Goal: Task Accomplishment & Management: Manage account settings

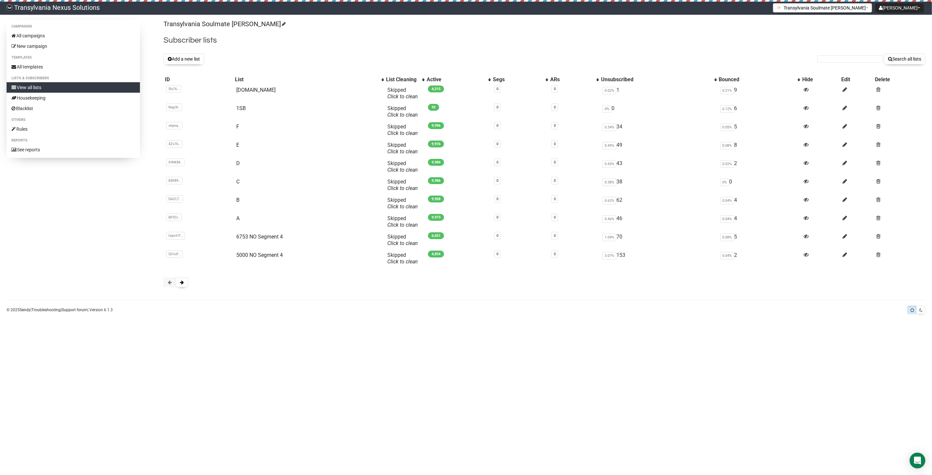
drag, startPoint x: 845, startPoint y: 55, endPoint x: 779, endPoint y: 48, distance: 66.2
click at [699, 37] on h2 "Subscriber lists" at bounding box center [544, 40] width 762 height 12
paste input "casule@gmx.ch"
type input "casule@gmx.ch"
click at [919, 54] on button "Search all lists" at bounding box center [905, 58] width 42 height 11
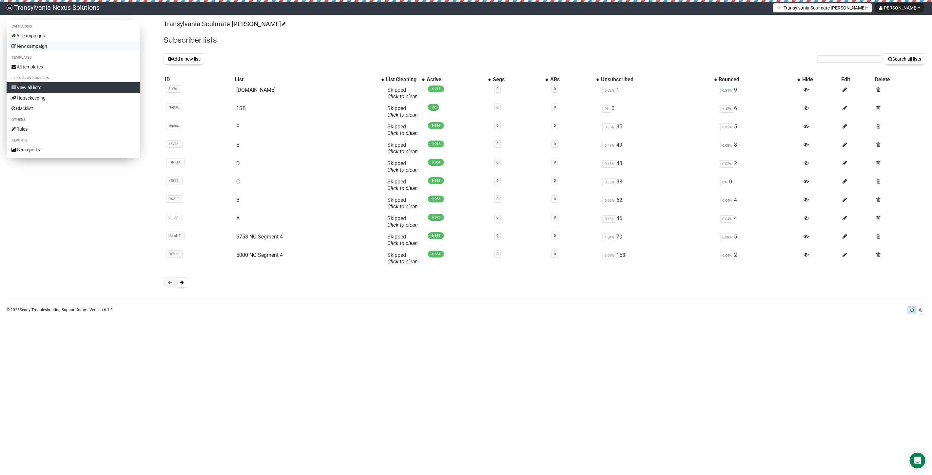
click at [49, 43] on link "New campaign" at bounding box center [73, 46] width 133 height 10
click at [37, 34] on link "All campaigns" at bounding box center [73, 35] width 133 height 10
click at [62, 35] on link "All campaigns" at bounding box center [73, 35] width 133 height 10
click at [236, 219] on link "A" at bounding box center [237, 218] width 3 height 6
click at [240, 202] on td "B" at bounding box center [309, 203] width 151 height 18
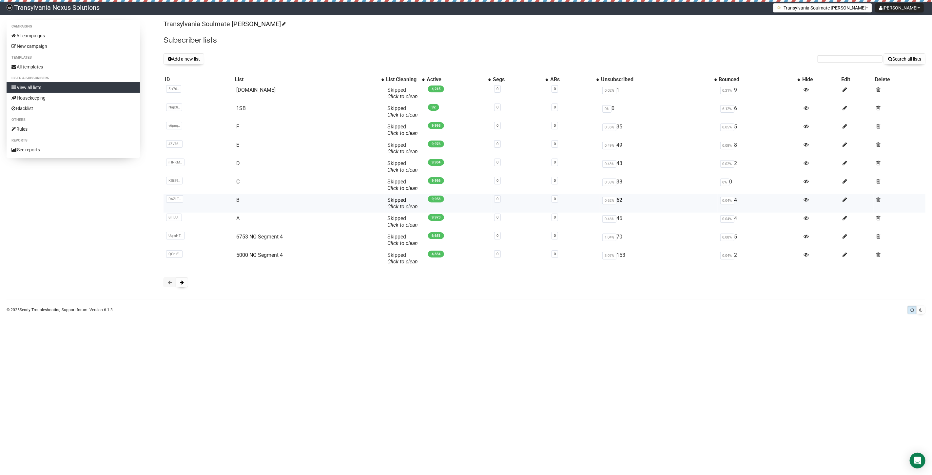
click at [234, 200] on td "B" at bounding box center [309, 203] width 151 height 18
click at [237, 200] on link "B" at bounding box center [237, 200] width 3 height 6
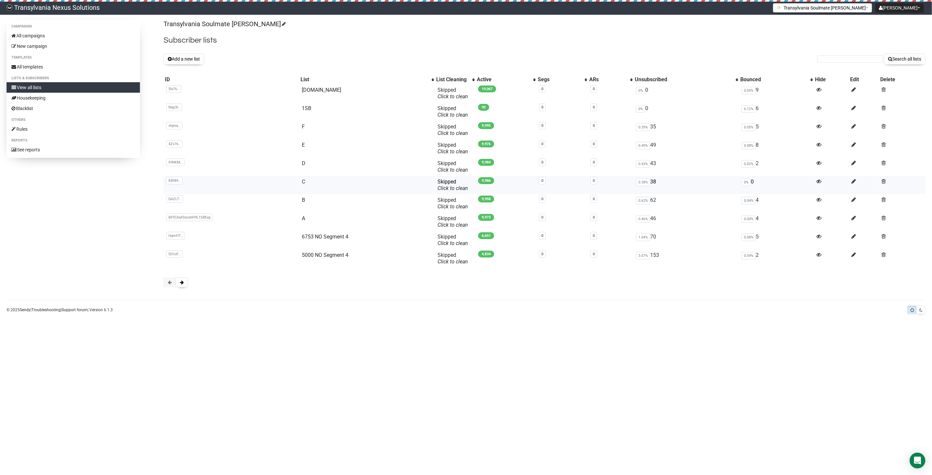
click at [246, 188] on td "KBf89.. KBf8928mzdermJPH48Zw6Vfg" at bounding box center [231, 185] width 136 height 18
click at [305, 181] on link "C" at bounding box center [303, 182] width 3 height 6
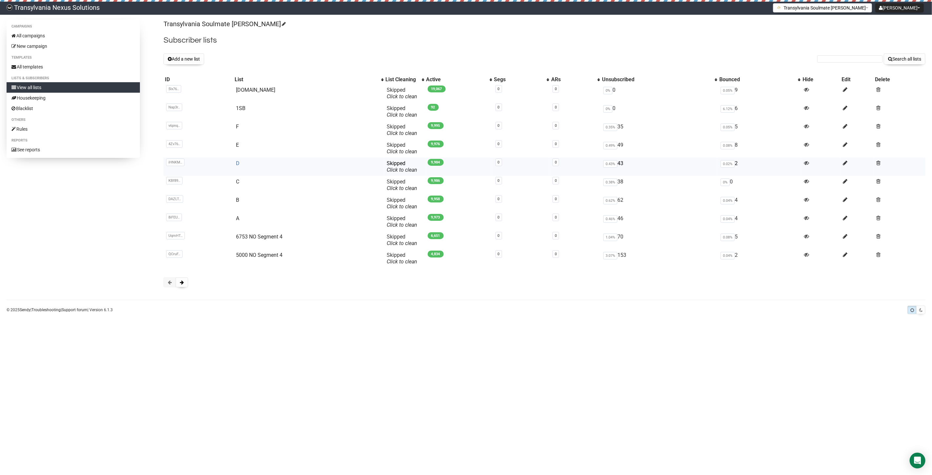
click at [236, 162] on link "D" at bounding box center [238, 163] width 4 height 6
click at [238, 144] on td "E" at bounding box center [308, 148] width 151 height 18
click at [234, 145] on td "E" at bounding box center [308, 148] width 151 height 18
click at [233, 145] on td "E" at bounding box center [308, 148] width 151 height 18
click at [234, 145] on td "E" at bounding box center [308, 148] width 151 height 18
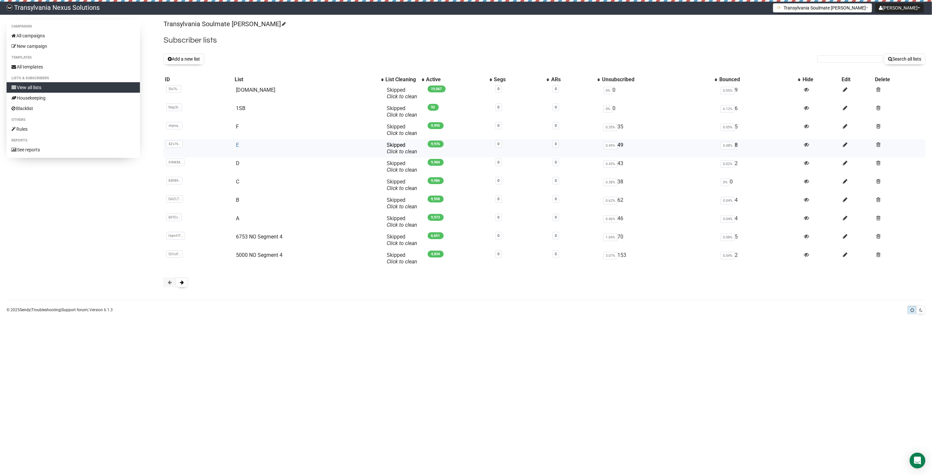
click at [236, 147] on link "E" at bounding box center [237, 145] width 3 height 6
click at [239, 126] on td "F" at bounding box center [308, 130] width 151 height 18
click at [233, 128] on td "F" at bounding box center [308, 130] width 151 height 18
click at [236, 127] on link "F" at bounding box center [237, 127] width 3 height 6
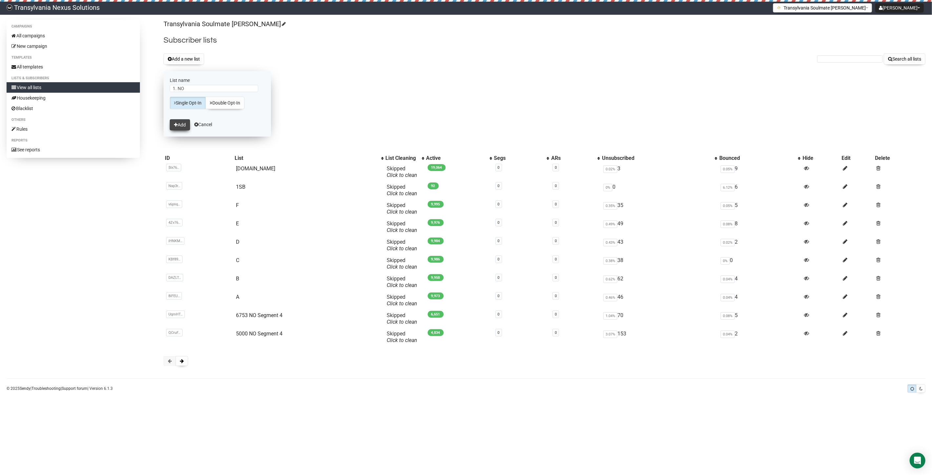
type input "1. NO"
click at [175, 127] on button "Add" at bounding box center [180, 124] width 20 height 11
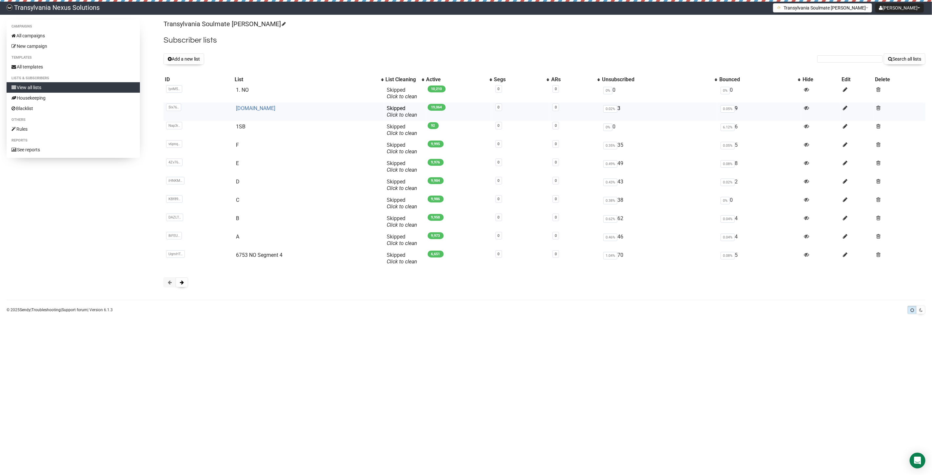
click at [245, 106] on link "[DOMAIN_NAME]" at bounding box center [255, 108] width 39 height 6
click at [185, 51] on div "Transylvania Soulmate [PERSON_NAME] Subscriber lists Add a new list Search all …" at bounding box center [544, 157] width 762 height 274
click at [187, 57] on button "Add a new list" at bounding box center [183, 58] width 41 height 11
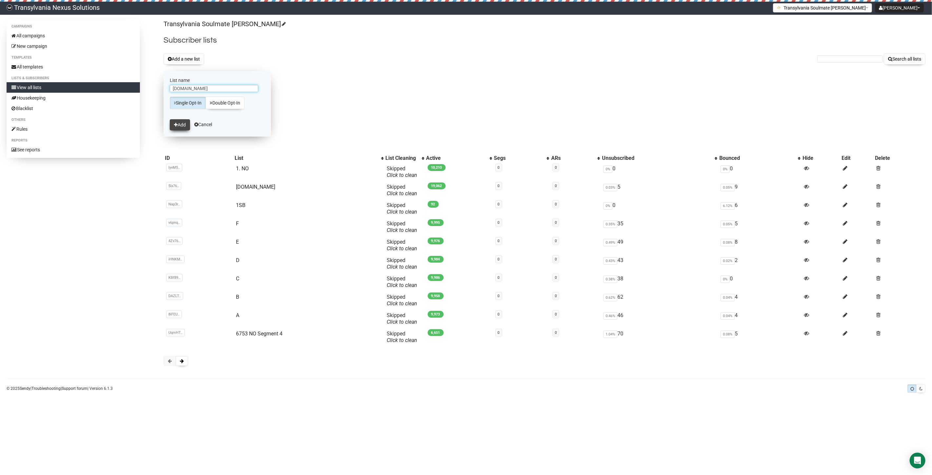
type input "[DOMAIN_NAME]"
click at [177, 125] on icon "submit" at bounding box center [176, 125] width 4 height 5
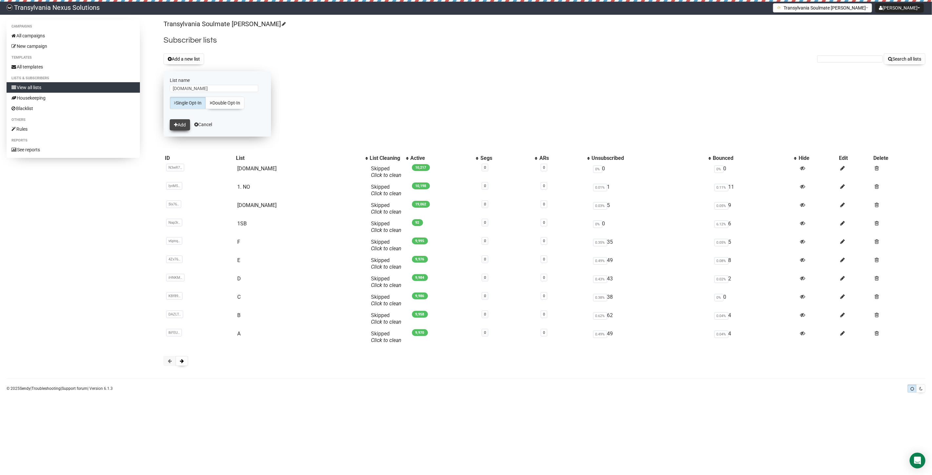
type input "3.NO"
click at [187, 122] on button "Add" at bounding box center [180, 124] width 20 height 11
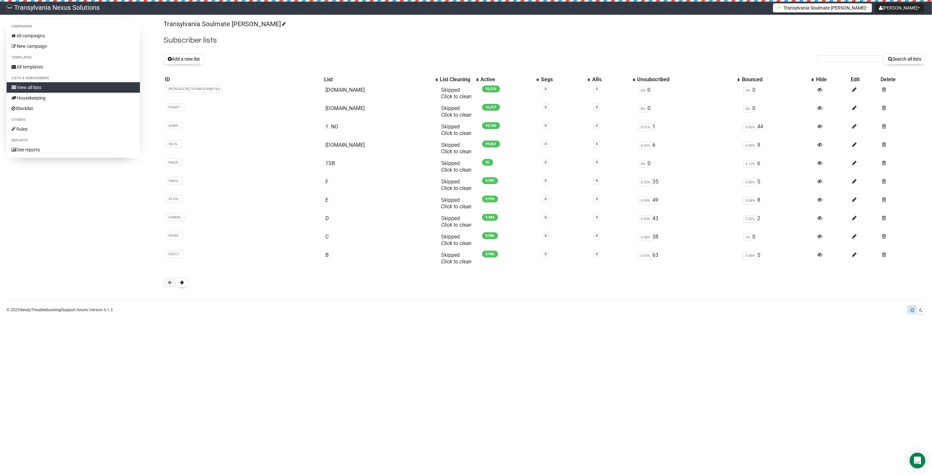
click at [182, 58] on button "Add a new list" at bounding box center [183, 58] width 41 height 11
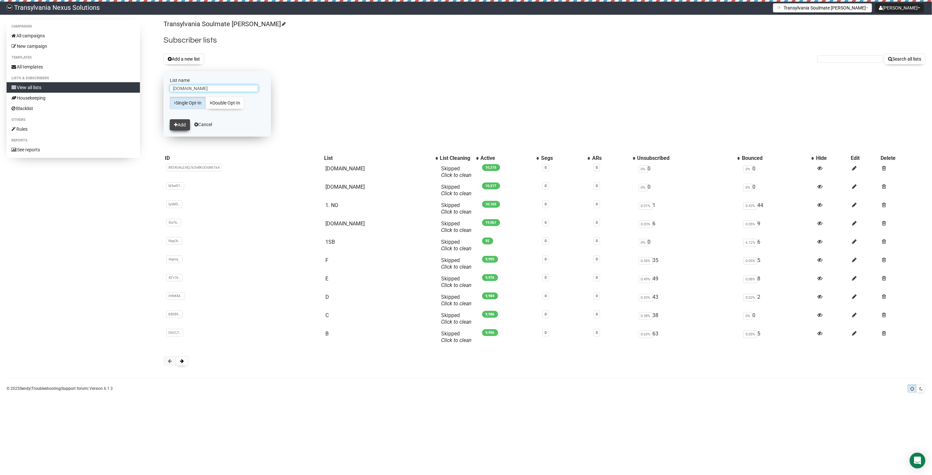
type input "[DOMAIN_NAME]"
click at [180, 128] on button "Add" at bounding box center [180, 124] width 20 height 11
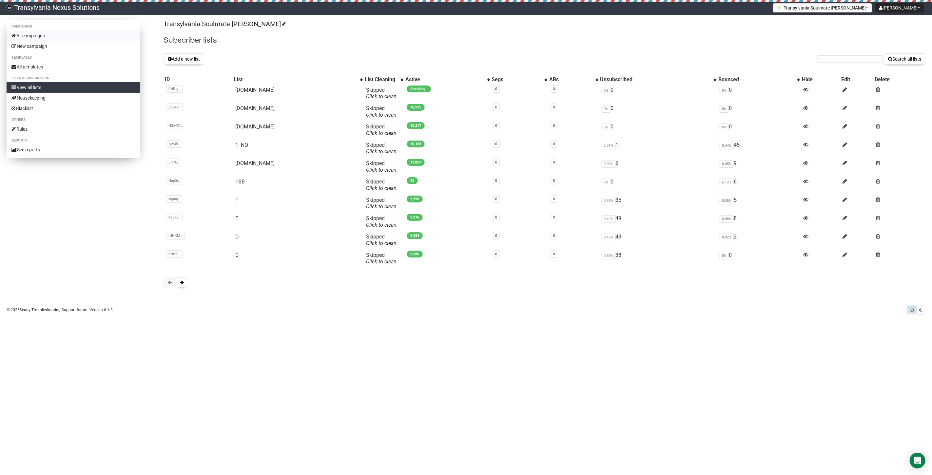
click at [15, 35] on icon at bounding box center [13, 35] width 4 height 5
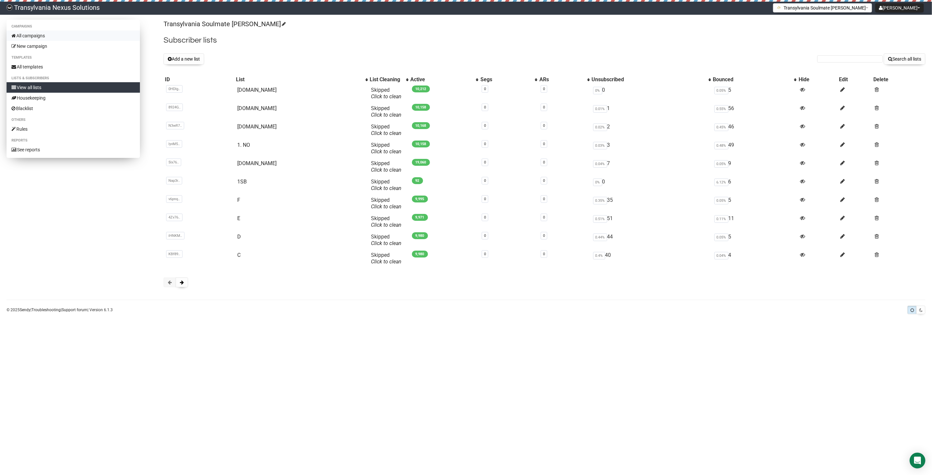
click at [34, 36] on link "All campaigns" at bounding box center [73, 35] width 133 height 10
click at [250, 91] on link "[DOMAIN_NAME]" at bounding box center [256, 90] width 39 height 6
click at [832, 56] on input "text" at bounding box center [850, 58] width 66 height 7
paste input "cy014@web.de"
type input "cy014@web.de"
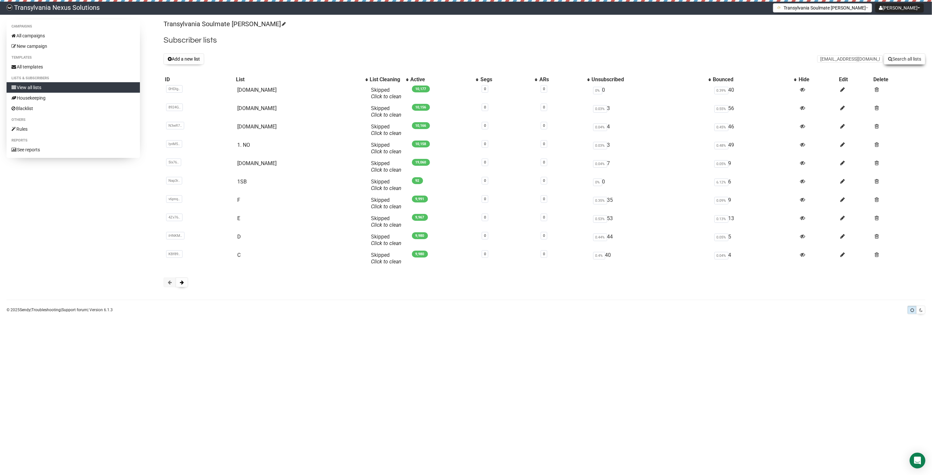
click at [901, 59] on button "Search all lists" at bounding box center [905, 58] width 42 height 11
type input "birgitaschkowski@yahoo.com"
click at [900, 60] on button "Search all lists" at bounding box center [905, 58] width 42 height 11
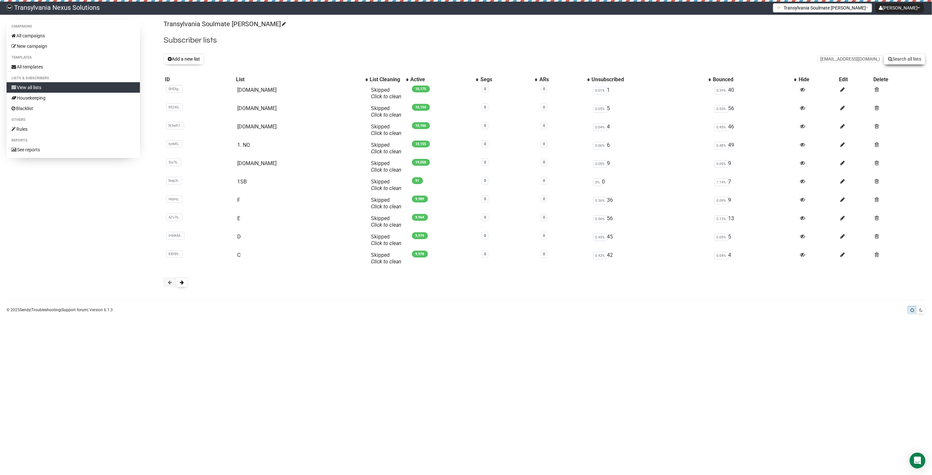
type input "[EMAIL_ADDRESS][DOMAIN_NAME]"
click at [904, 57] on button "Search all lists" at bounding box center [905, 58] width 42 height 11
